Goal: Task Accomplishment & Management: Complete application form

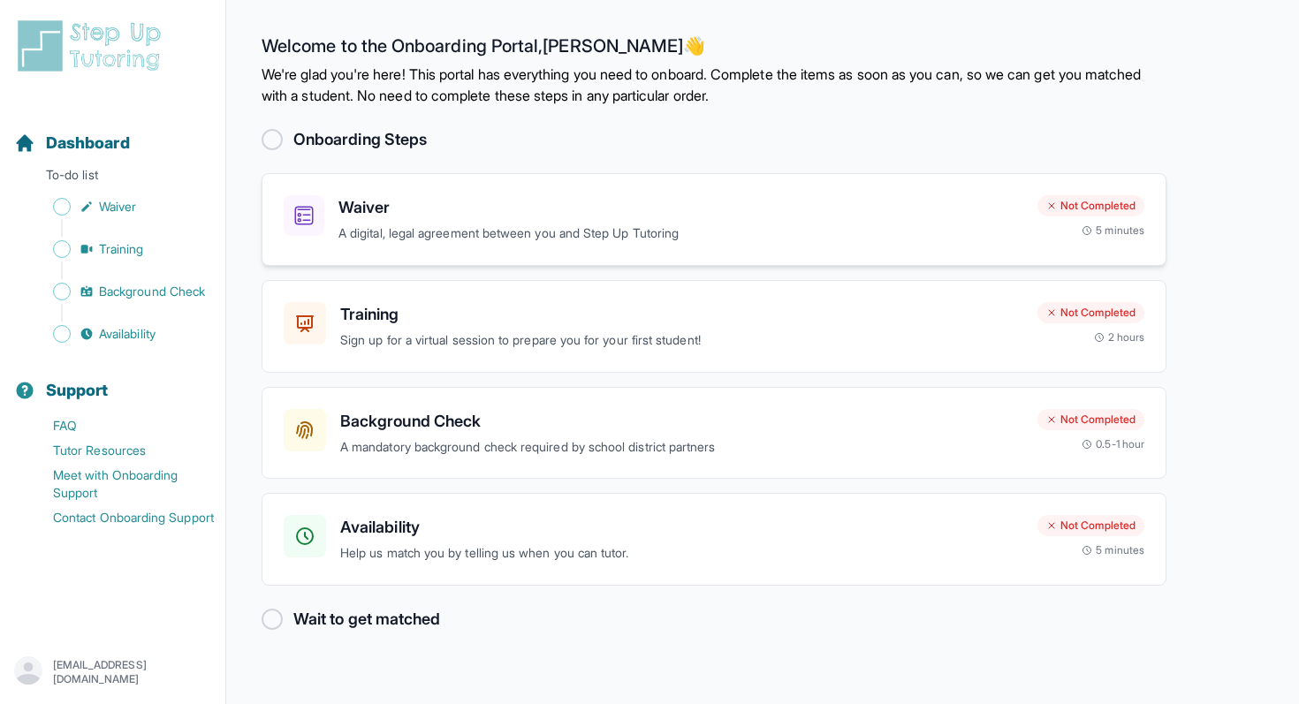
click at [392, 236] on p "A digital, legal agreement between you and Step Up Tutoring" at bounding box center [680, 234] width 685 height 20
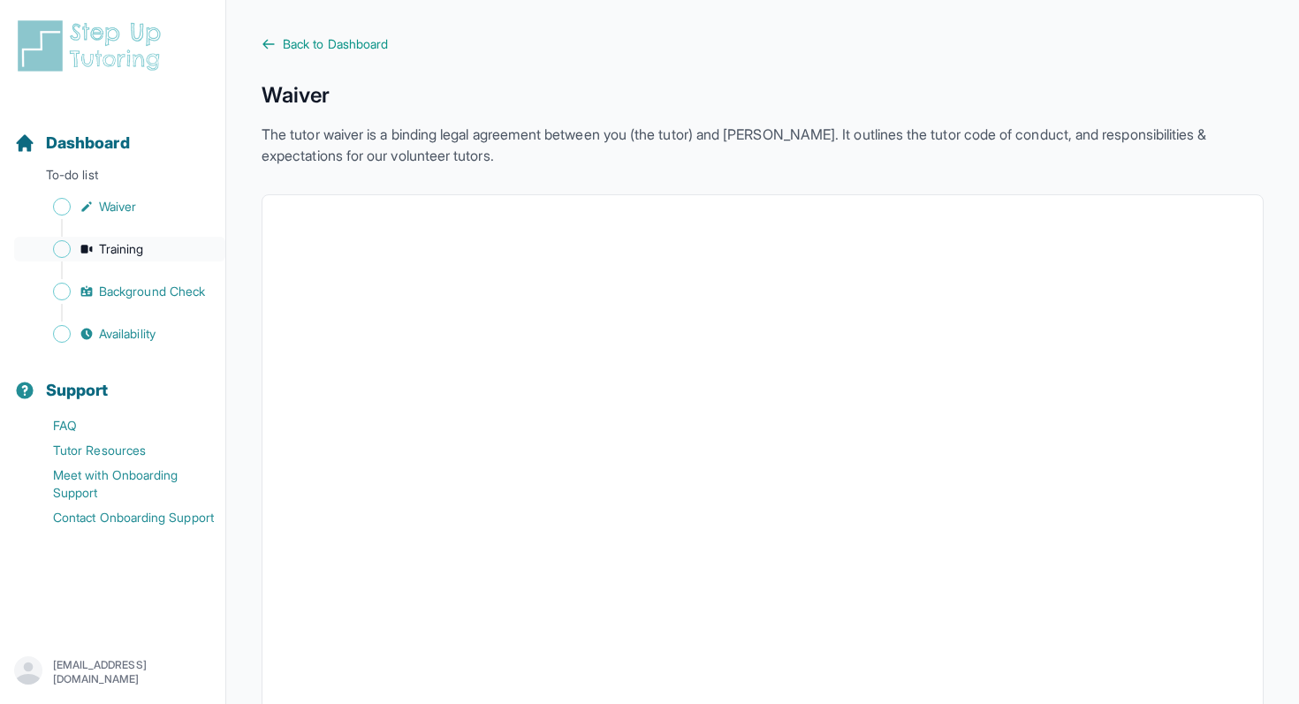
click at [128, 248] on span "Training" at bounding box center [121, 249] width 45 height 18
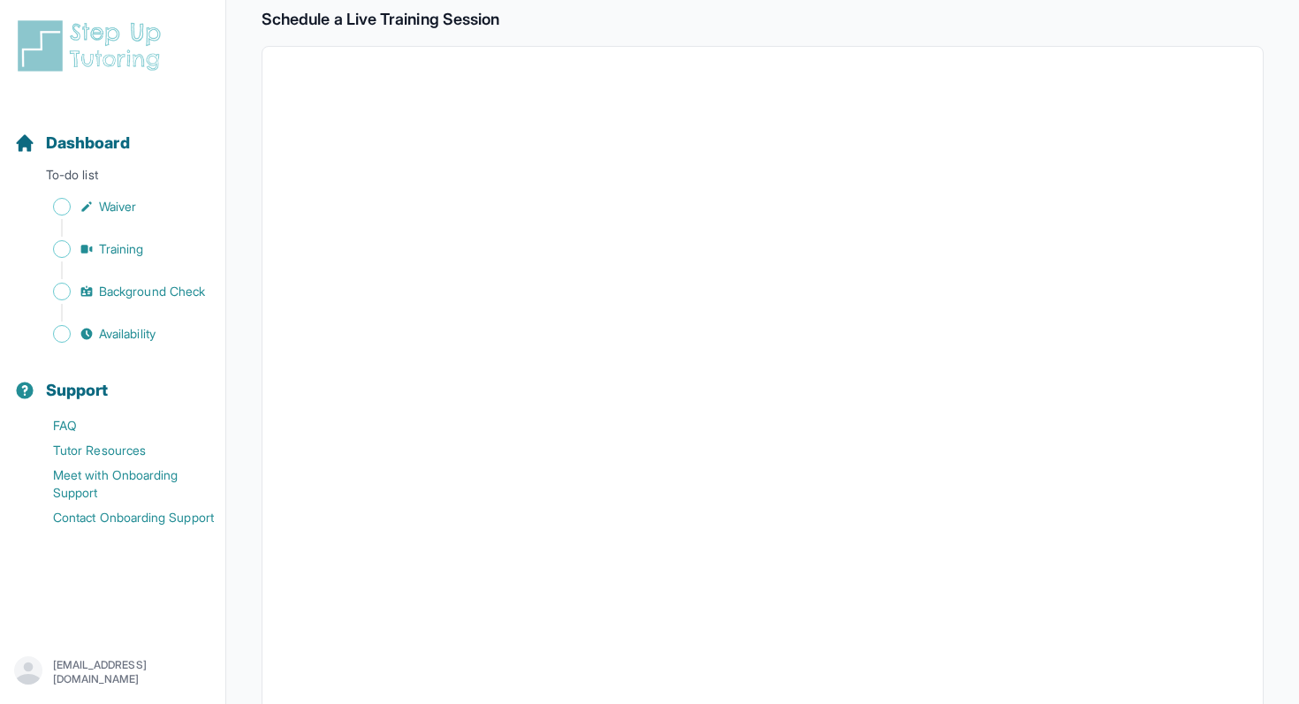
scroll to position [415, 0]
click at [133, 254] on span "Training" at bounding box center [121, 249] width 45 height 18
click at [138, 239] on link "Training" at bounding box center [119, 249] width 211 height 25
click at [134, 214] on span "Waiver" at bounding box center [117, 207] width 37 height 18
click at [128, 244] on span "Training" at bounding box center [121, 249] width 45 height 18
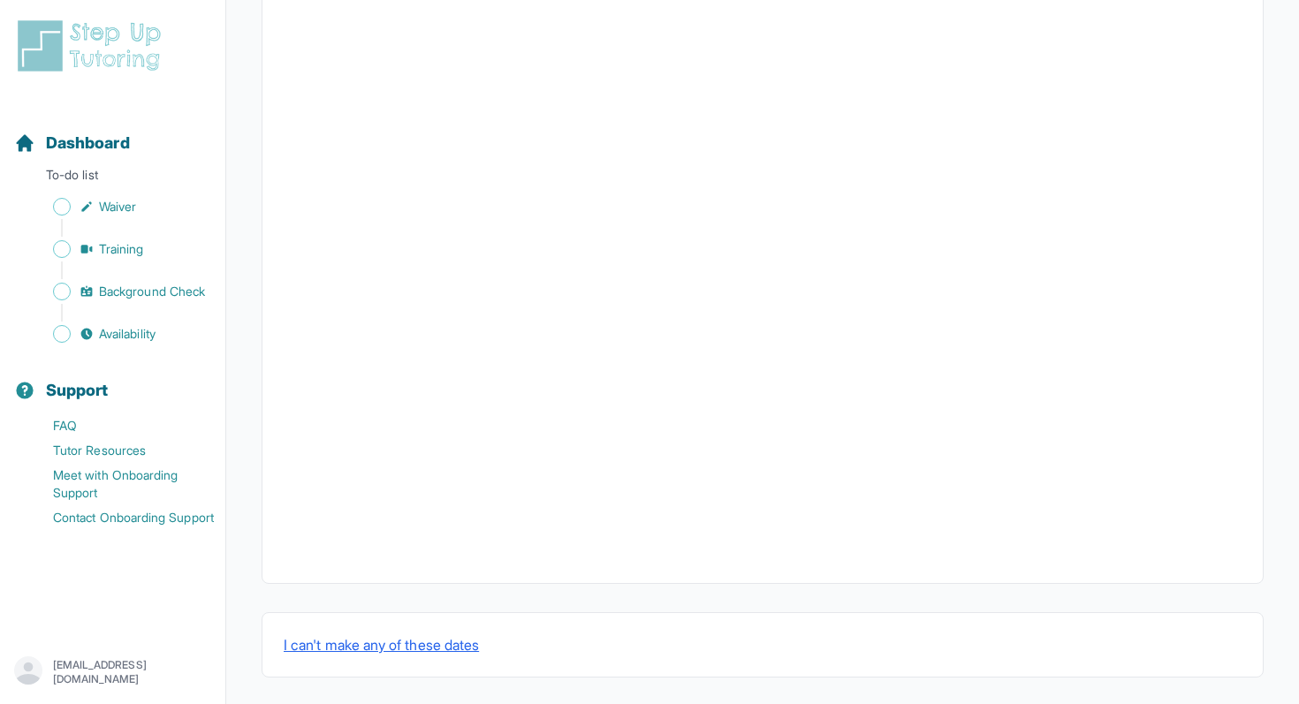
scroll to position [540, 0]
click at [170, 283] on span "Background Check" at bounding box center [152, 292] width 106 height 18
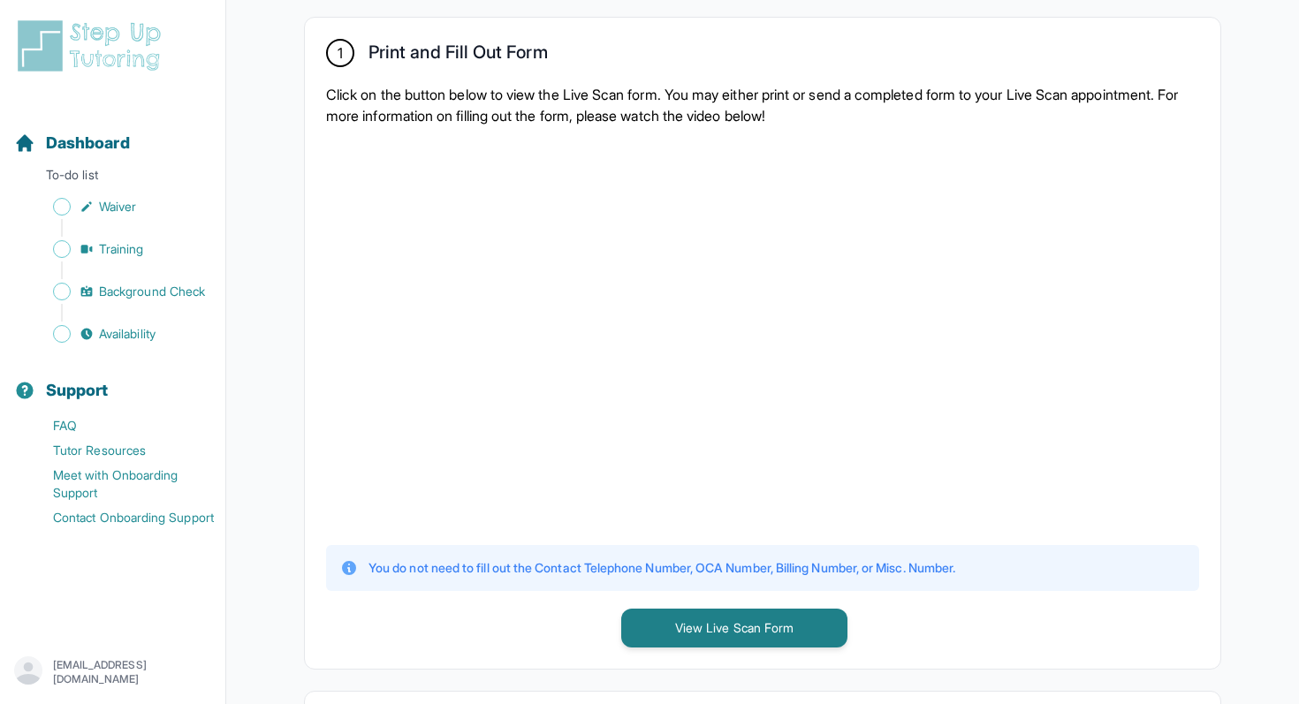
scroll to position [396, 0]
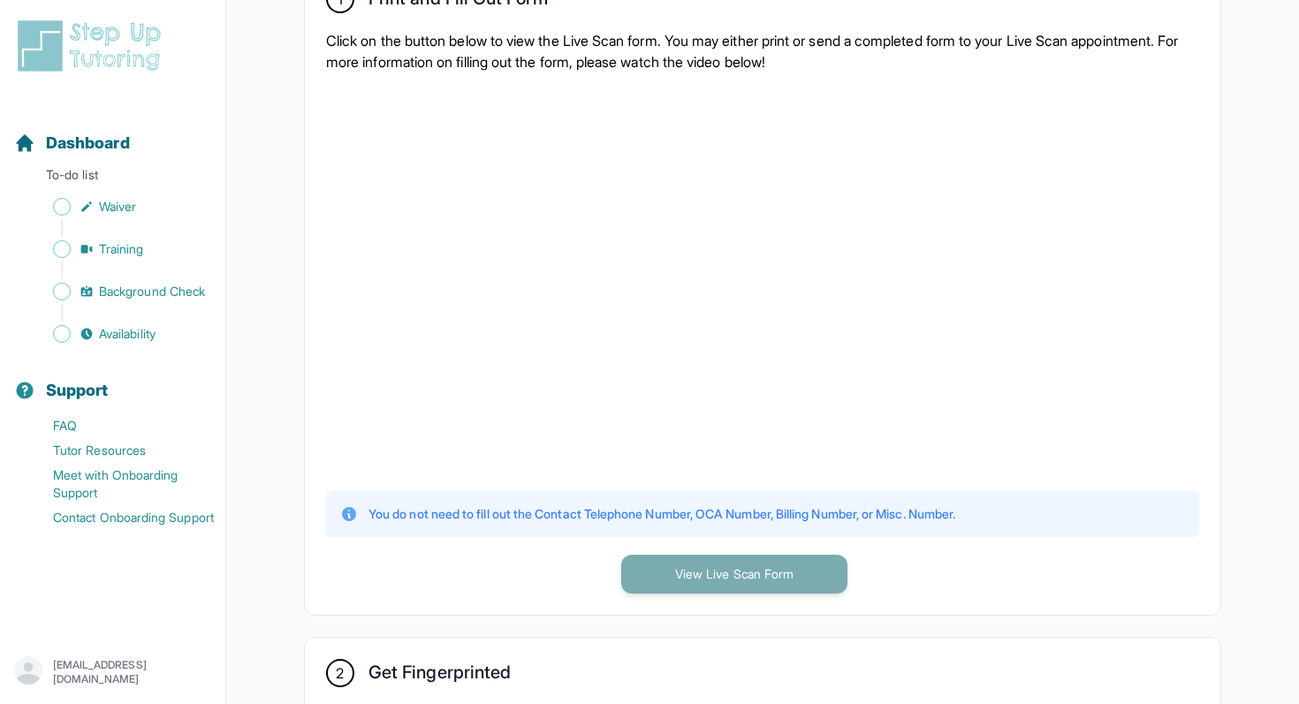
click at [694, 559] on button "View Live Scan Form" at bounding box center [734, 574] width 226 height 39
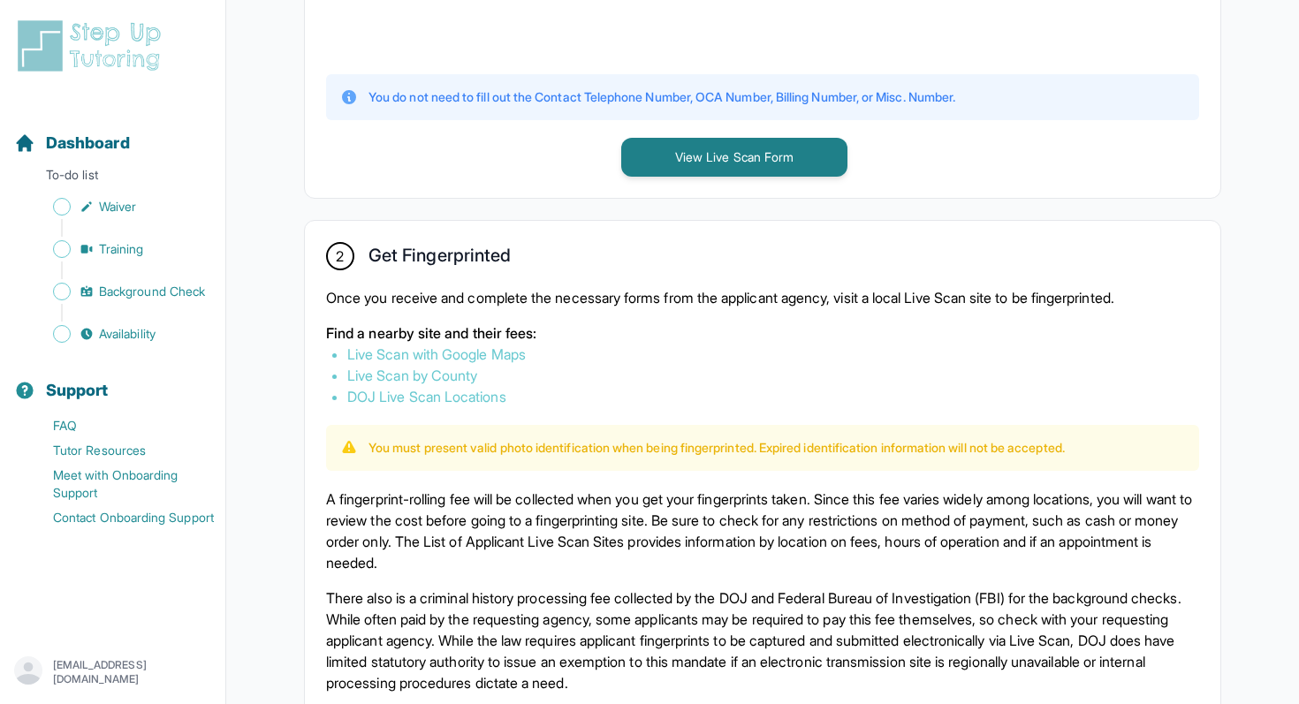
scroll to position [862, 0]
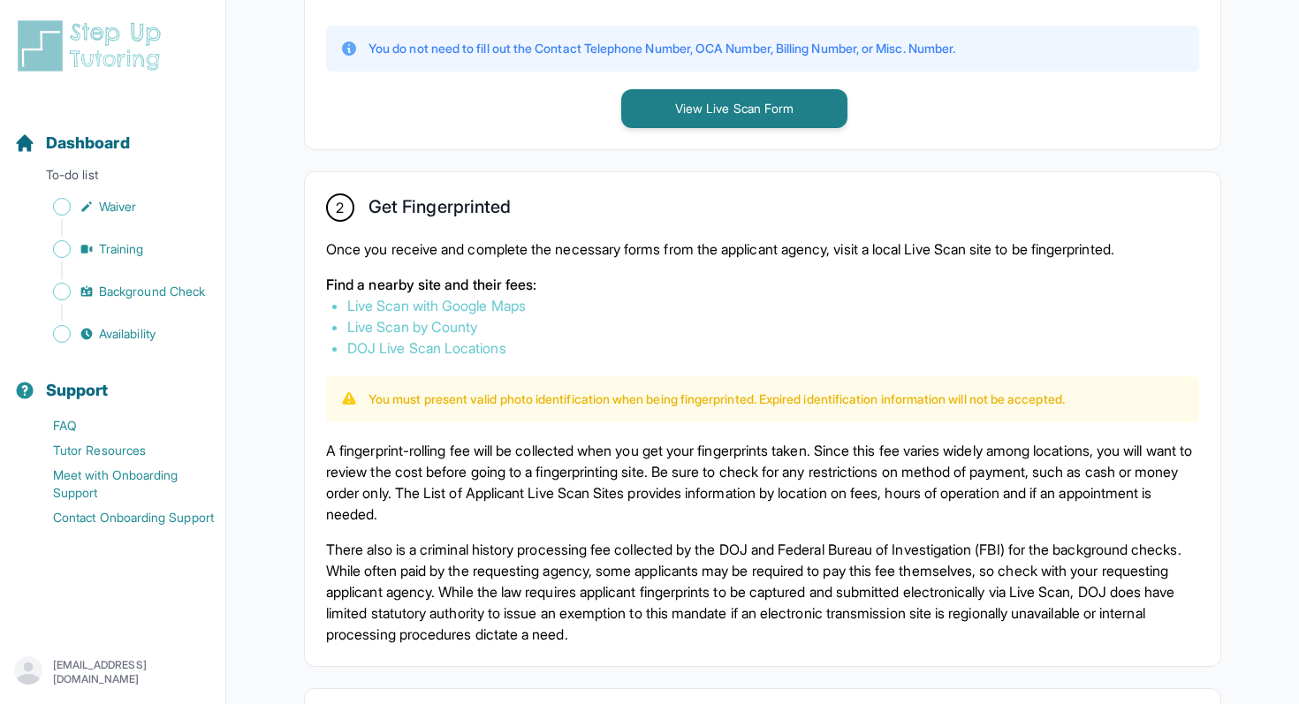
click at [465, 304] on link "Live Scan with Google Maps" at bounding box center [436, 306] width 179 height 18
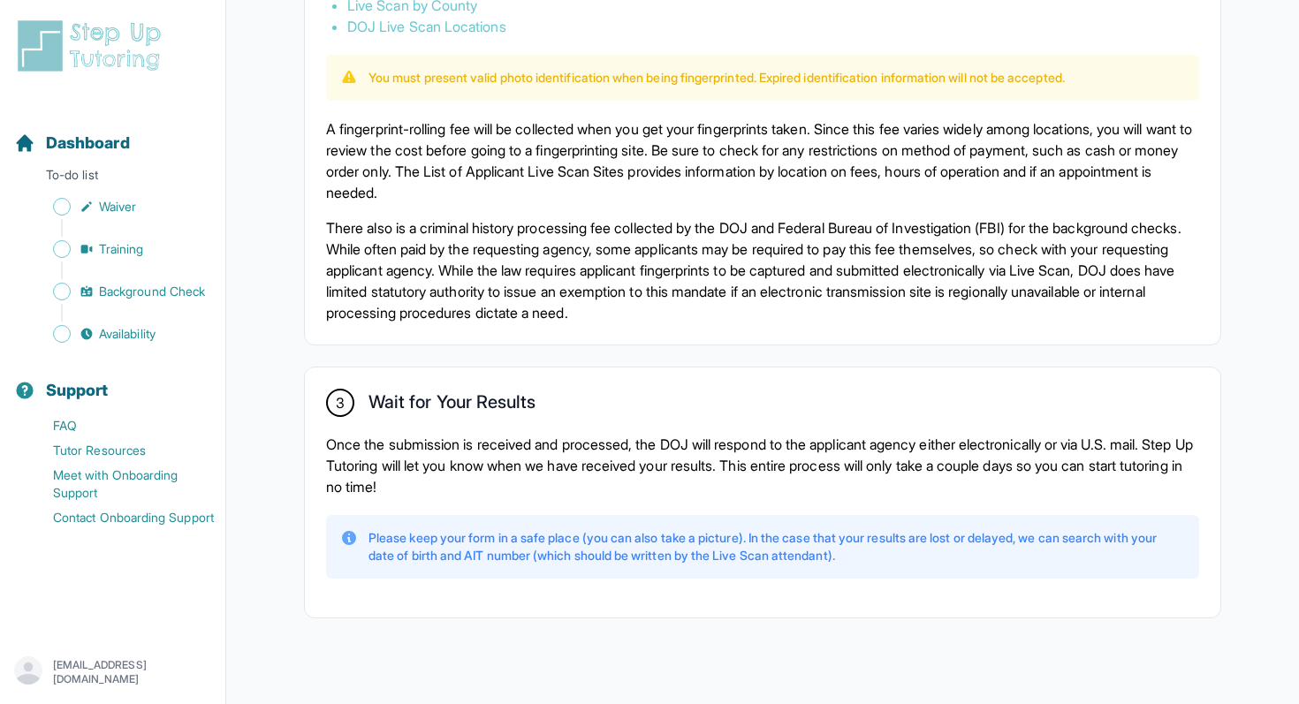
scroll to position [1202, 0]
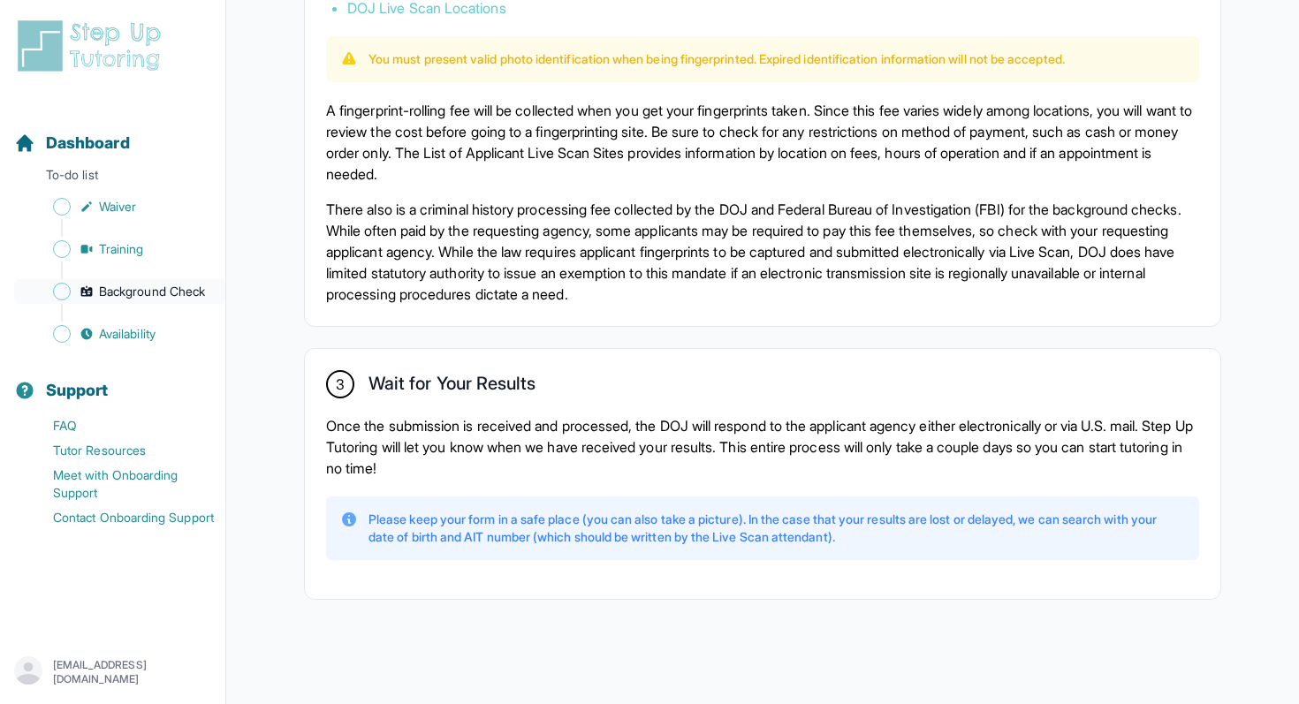
click at [171, 285] on span "Background Check" at bounding box center [152, 292] width 106 height 18
click at [136, 329] on span "Availability" at bounding box center [127, 334] width 57 height 18
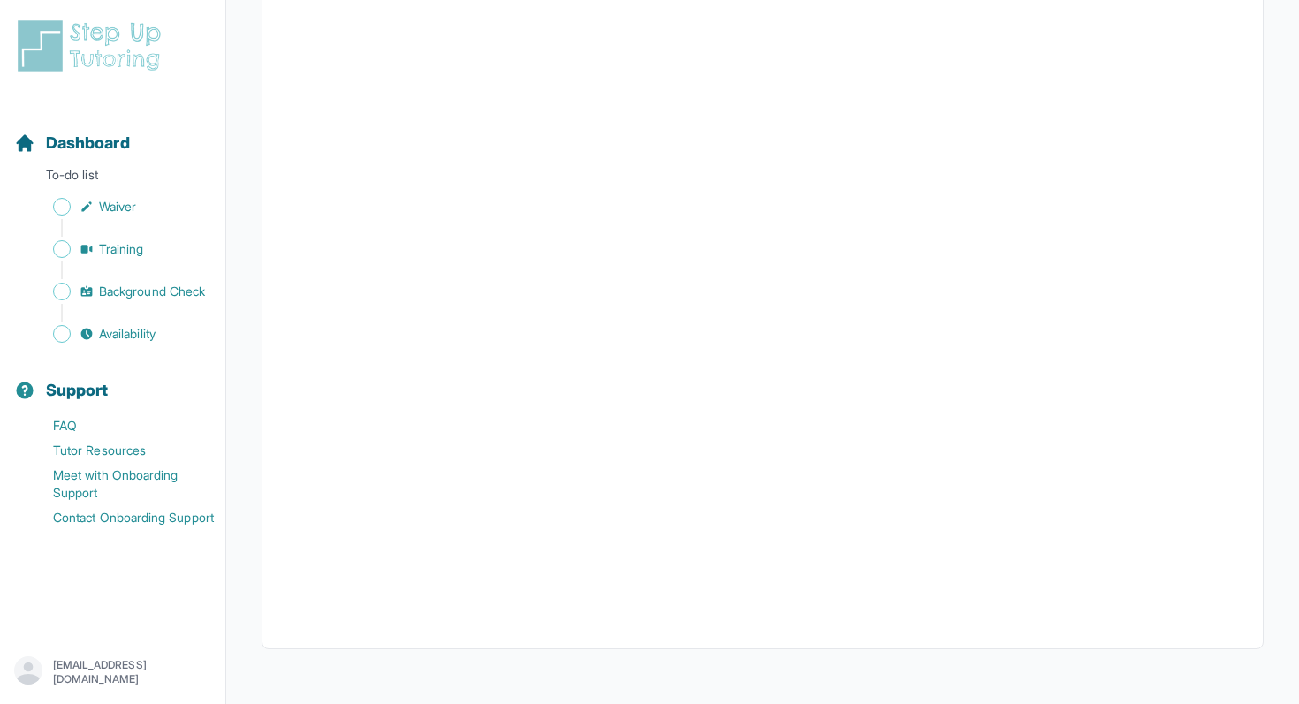
scroll to position [323, 0]
click at [119, 252] on span "Training" at bounding box center [121, 249] width 45 height 18
click at [140, 248] on span "Training" at bounding box center [121, 249] width 45 height 18
click at [114, 331] on span "Availability" at bounding box center [127, 334] width 57 height 18
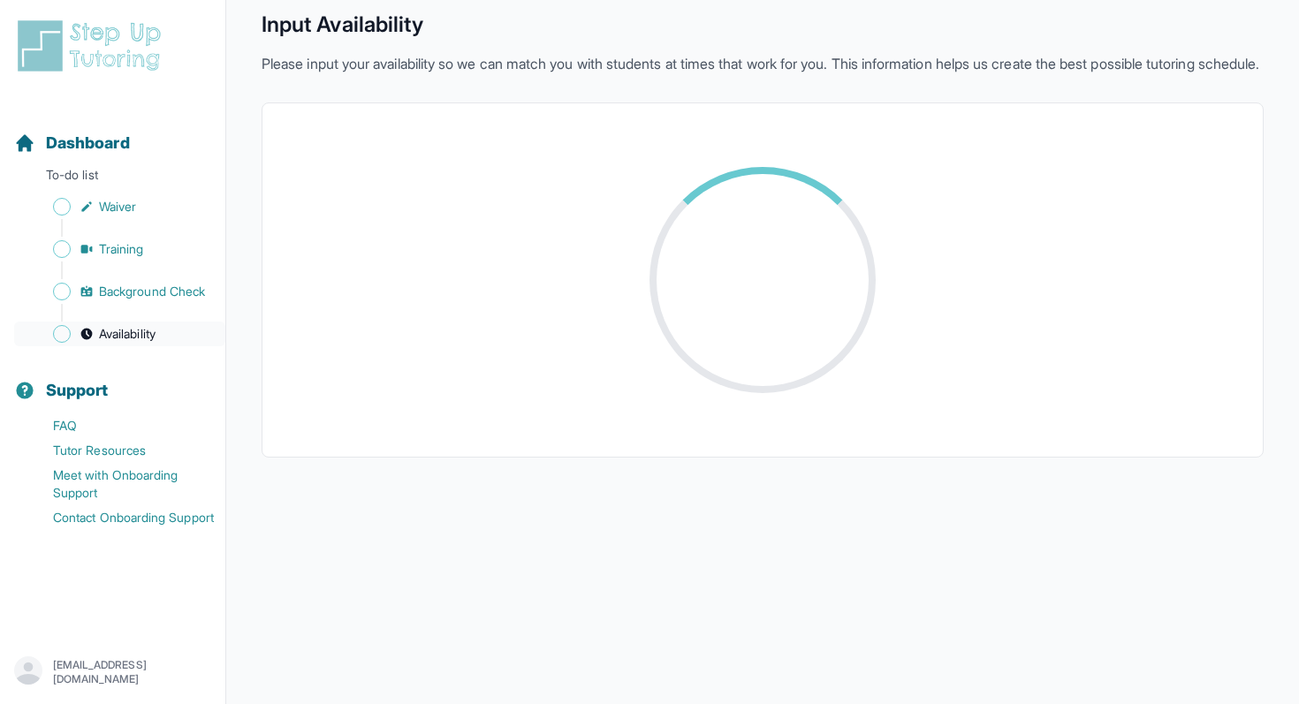
scroll to position [323, 0]
